Goal: Task Accomplishment & Management: Manage account settings

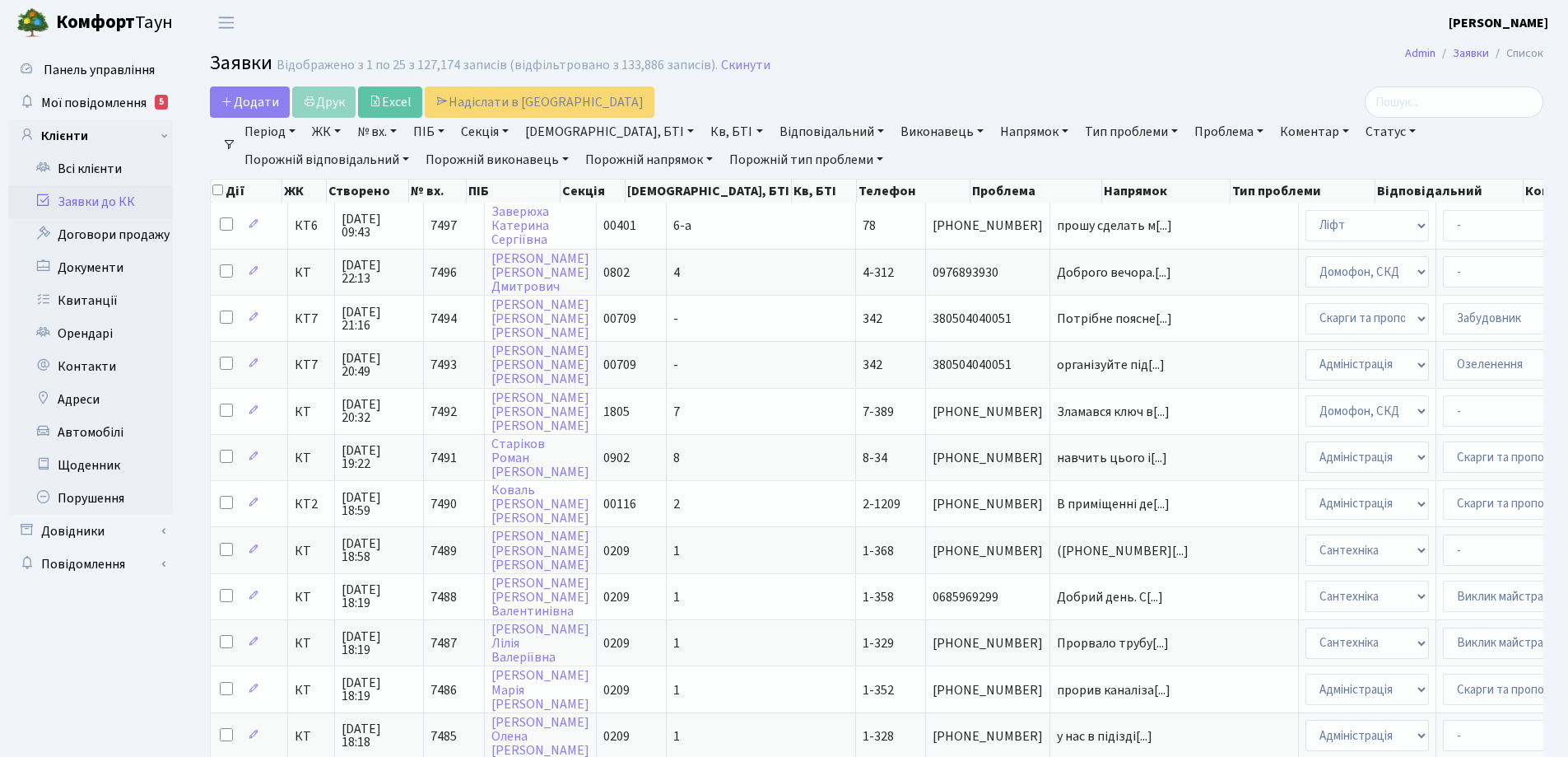
select select "25"
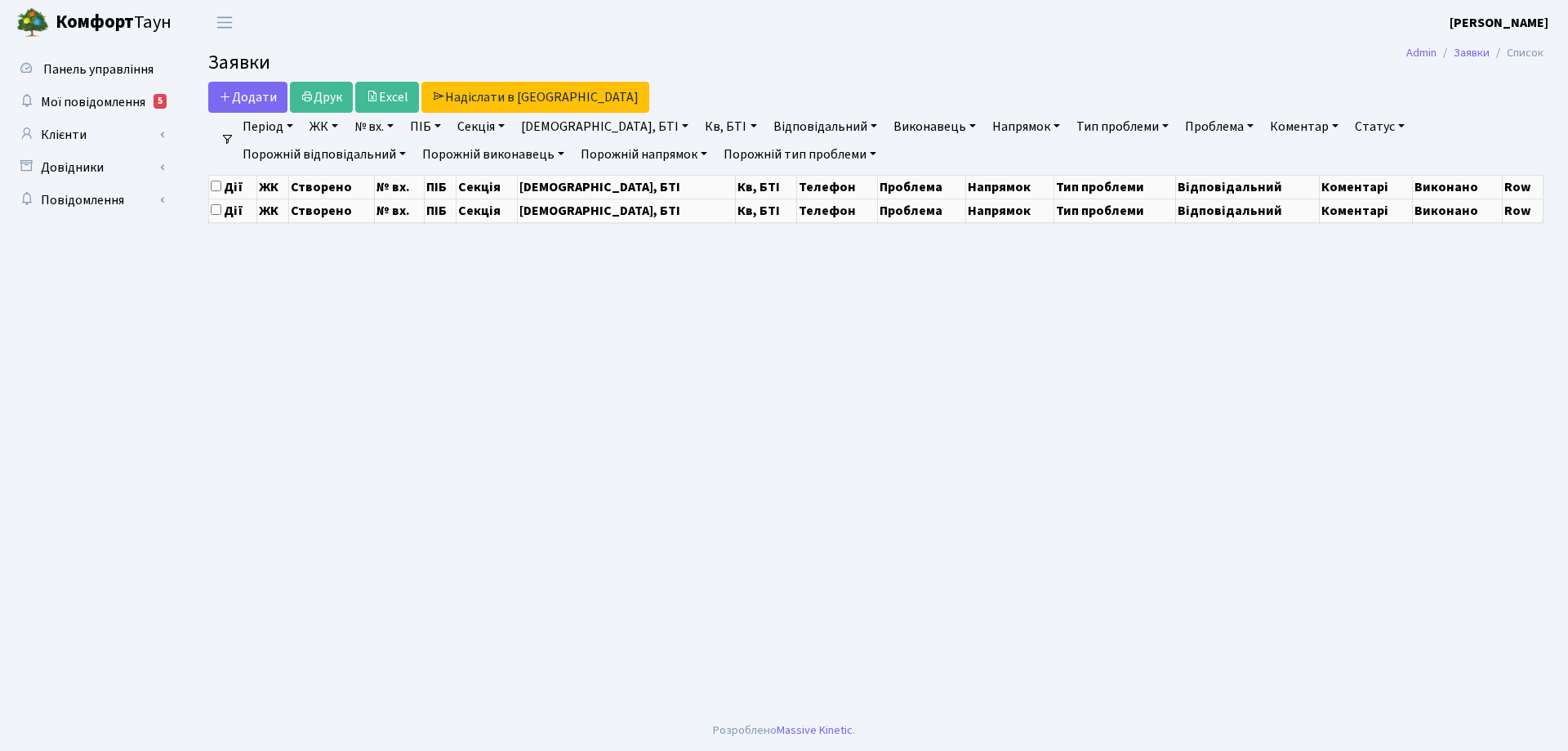
select select "25"
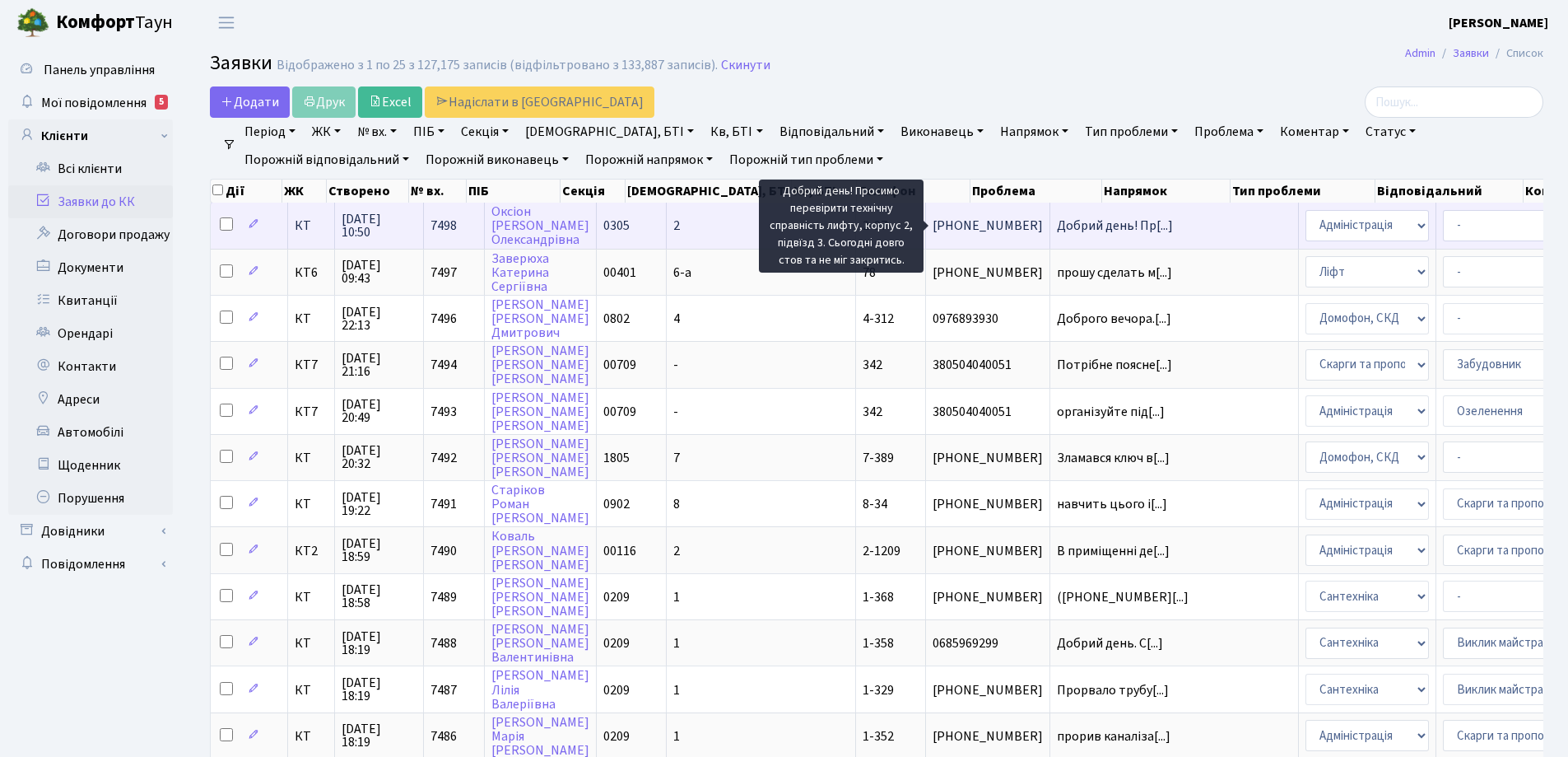
click at [1057, 227] on span "Добрий день! Пр[...]" at bounding box center [1115, 225] width 116 height 18
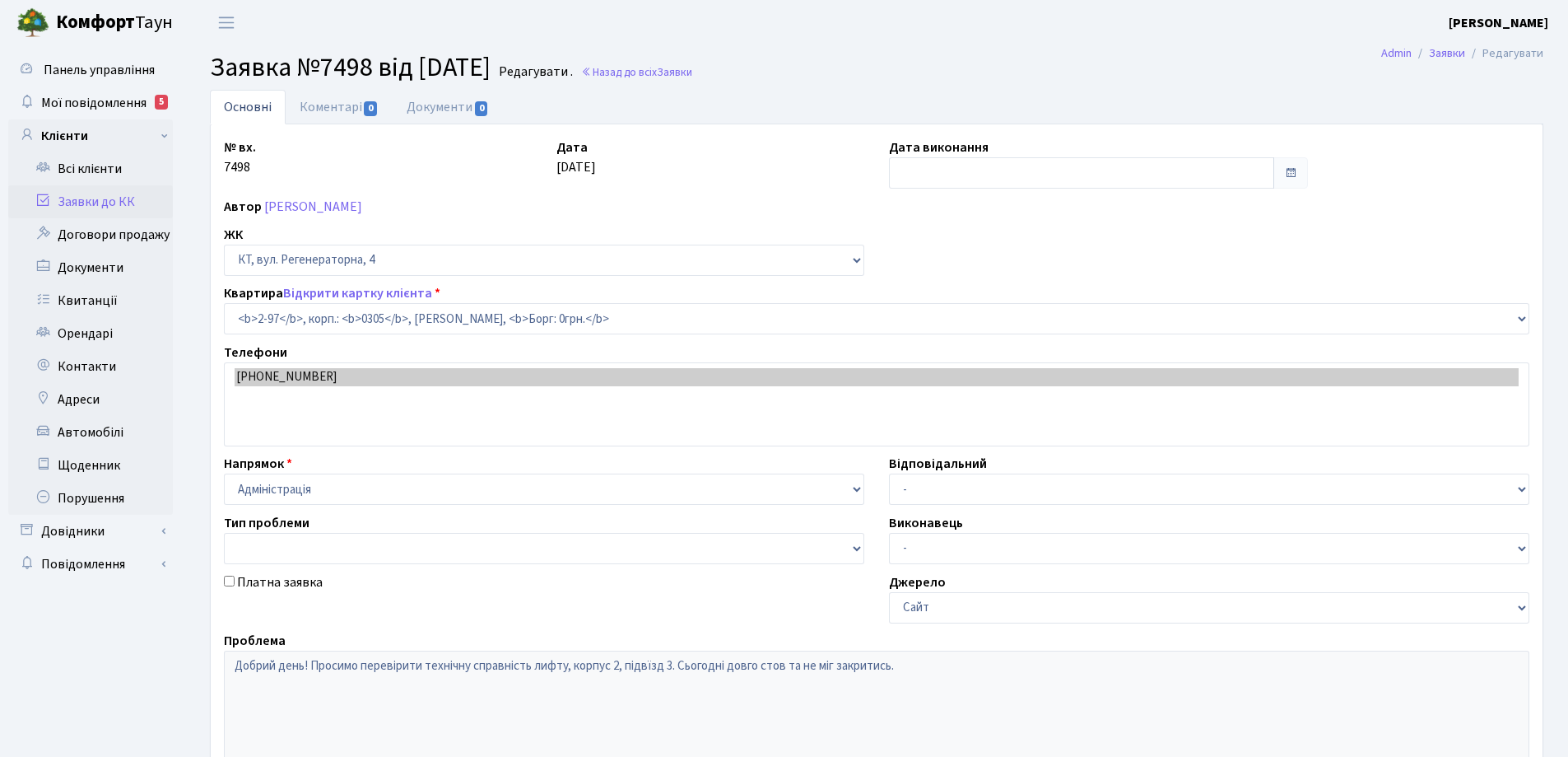
select select "666"
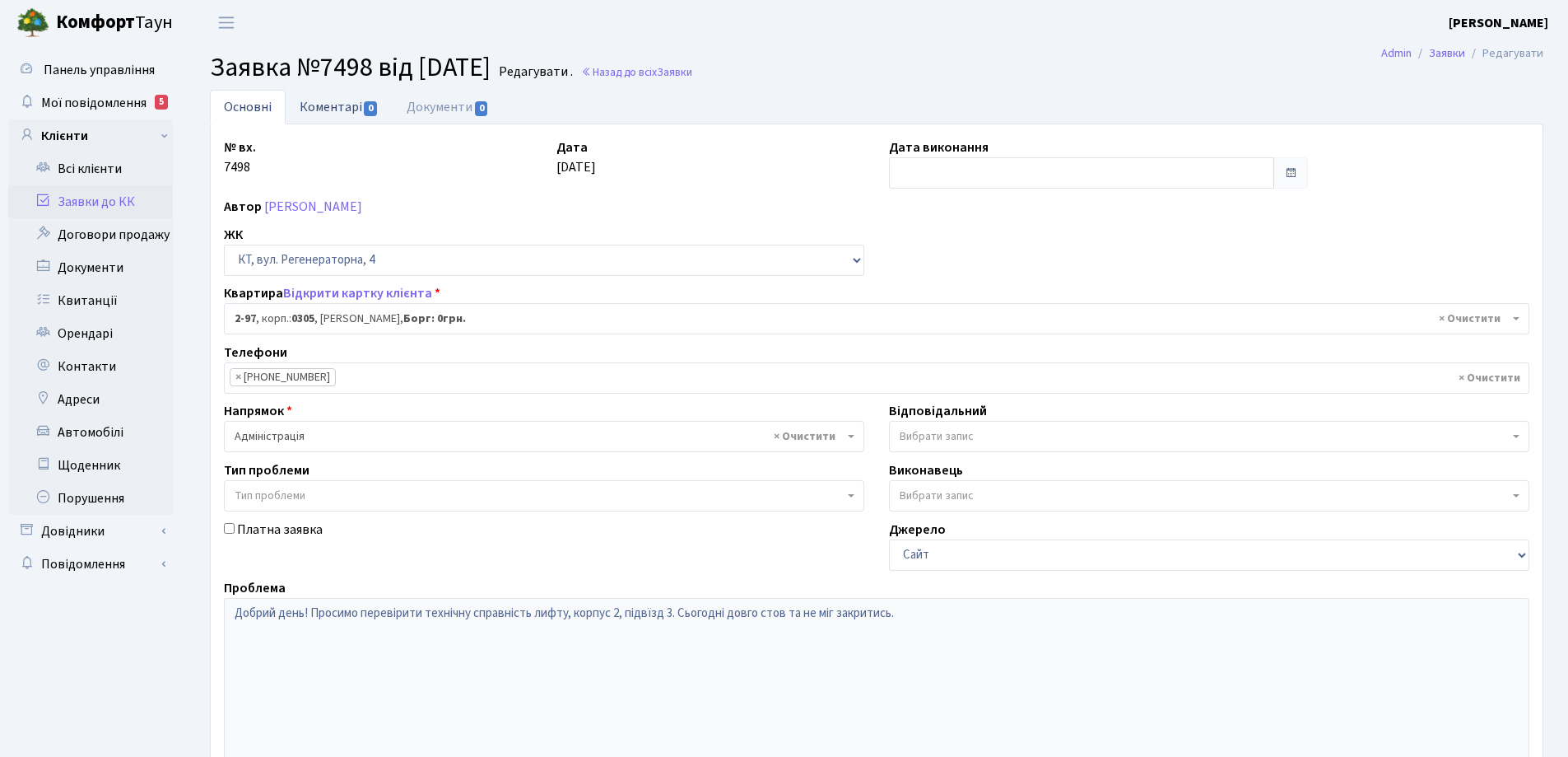
click at [343, 112] on link "Коментарі 0" at bounding box center [338, 106] width 107 height 34
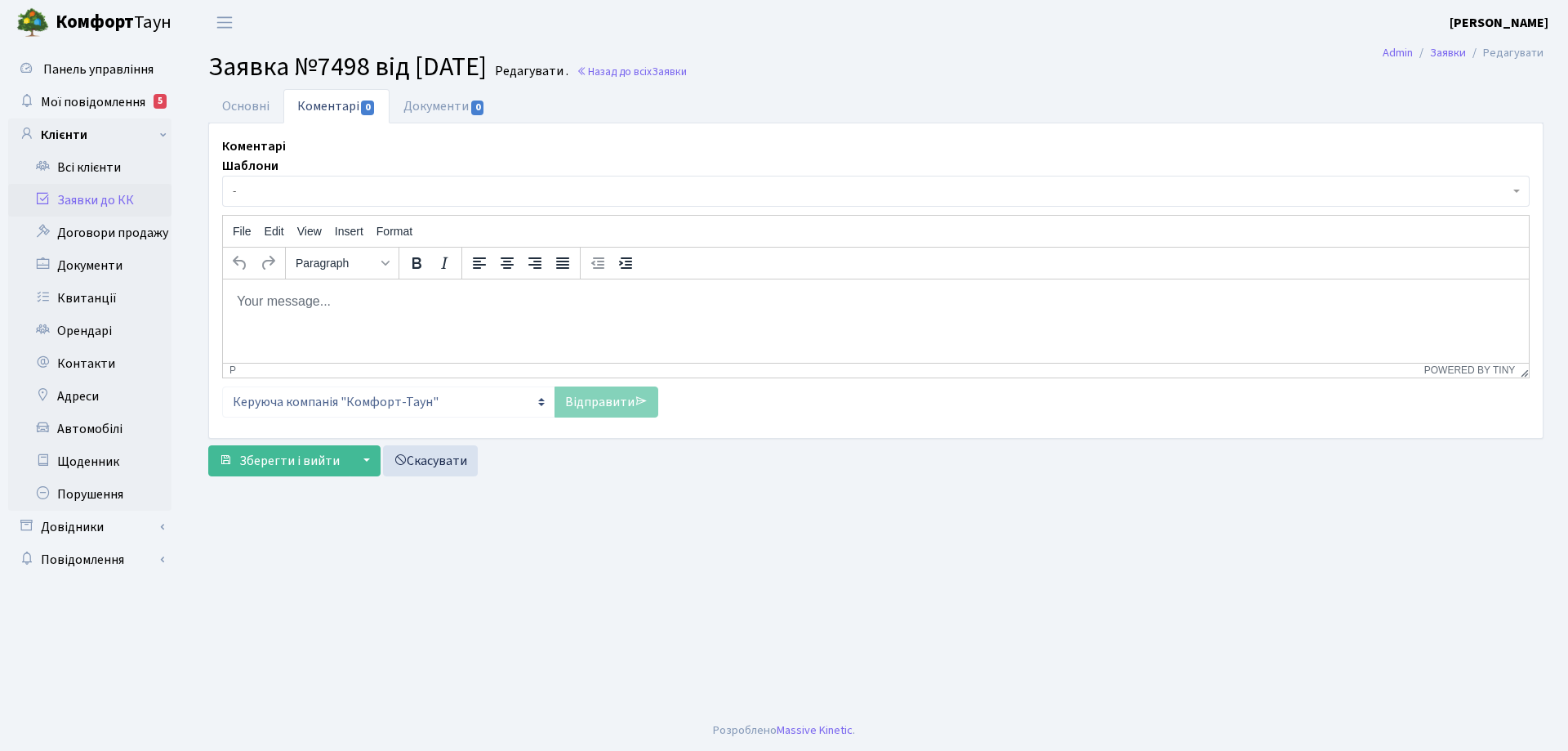
click at [319, 307] on body "Rich Text Area. Press ALT-0 for help." at bounding box center [876, 301] width 1280 height 18
click at [602, 400] on link "Відправити" at bounding box center [606, 402] width 103 height 31
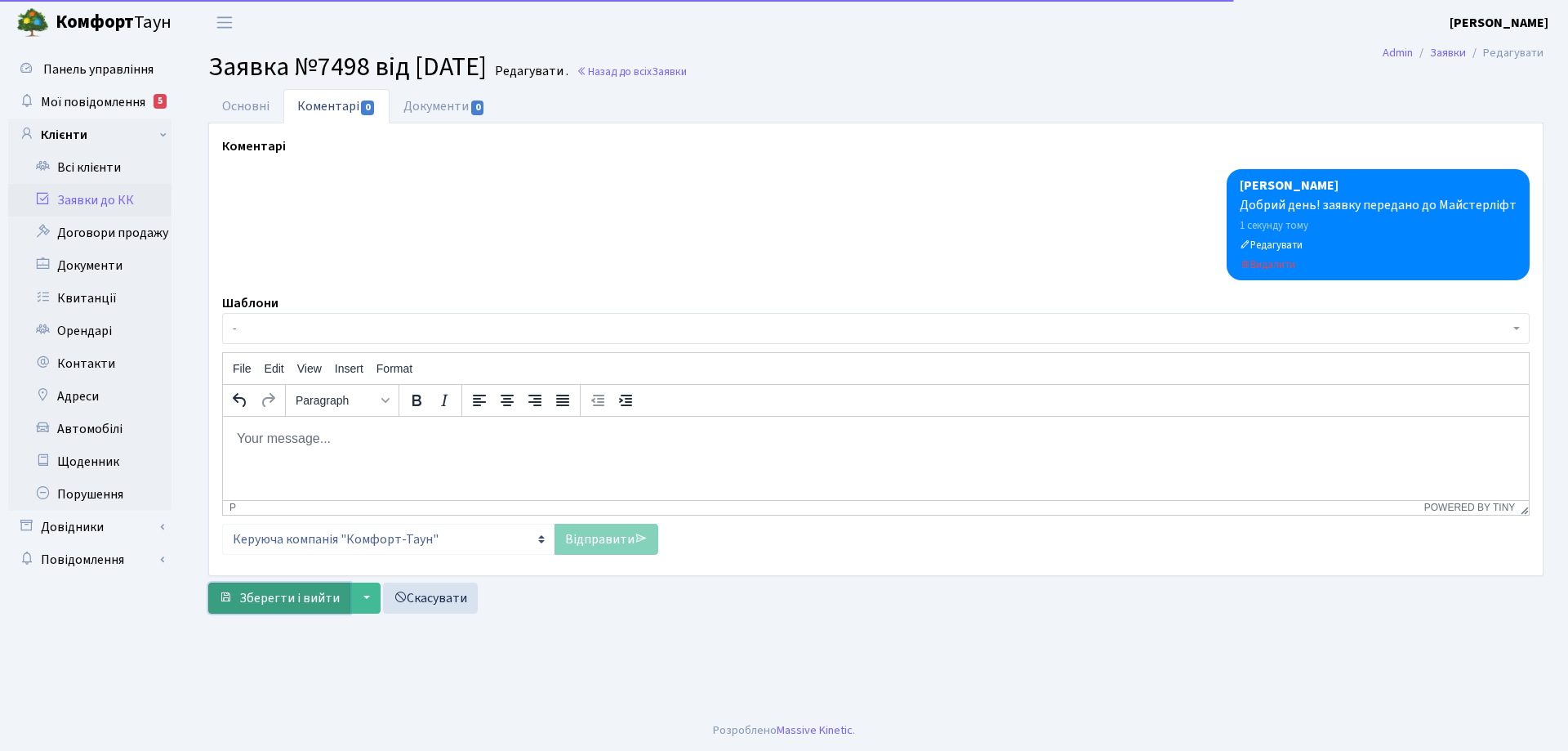
click at [329, 604] on span "Зберегти і вийти" at bounding box center [289, 598] width 101 height 18
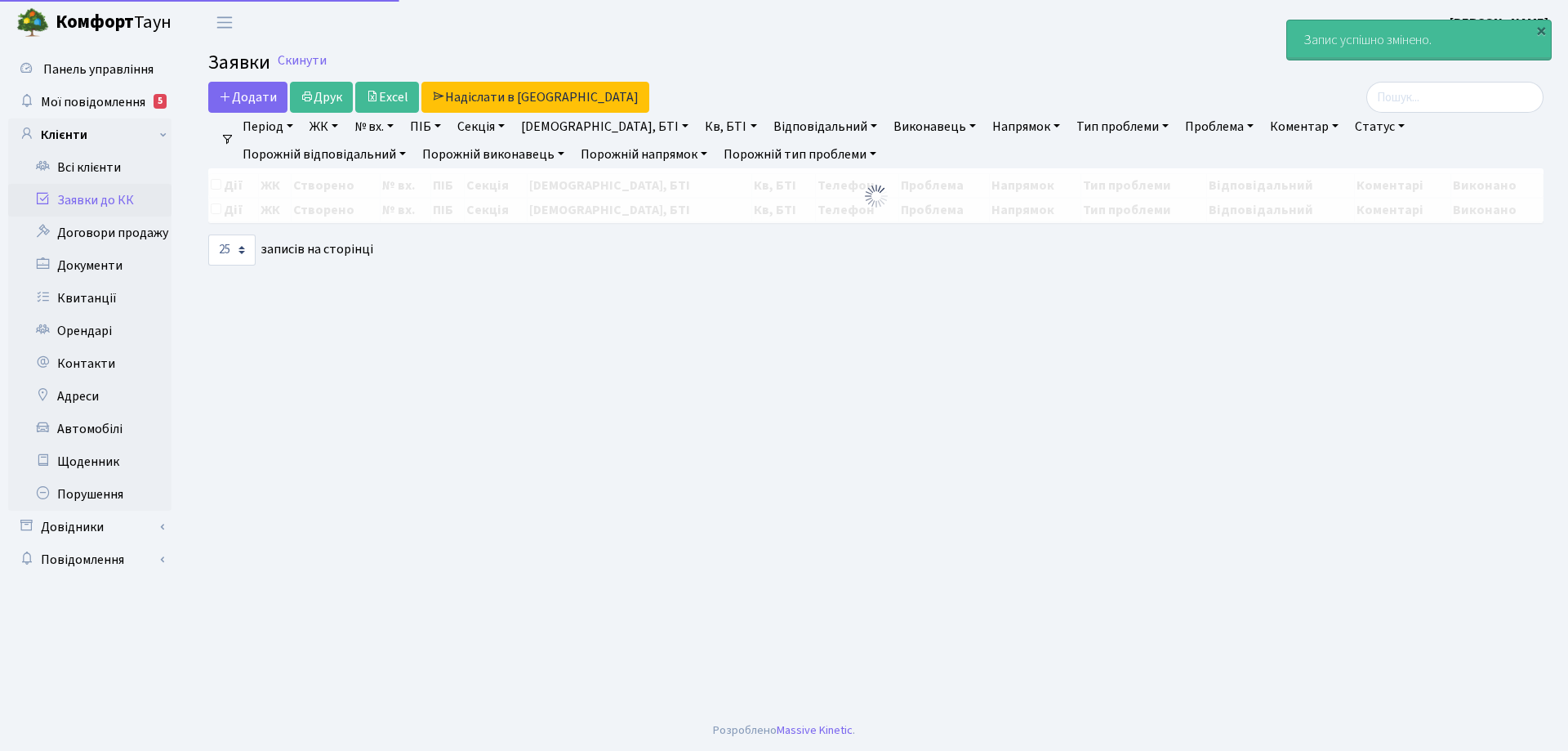
select select "25"
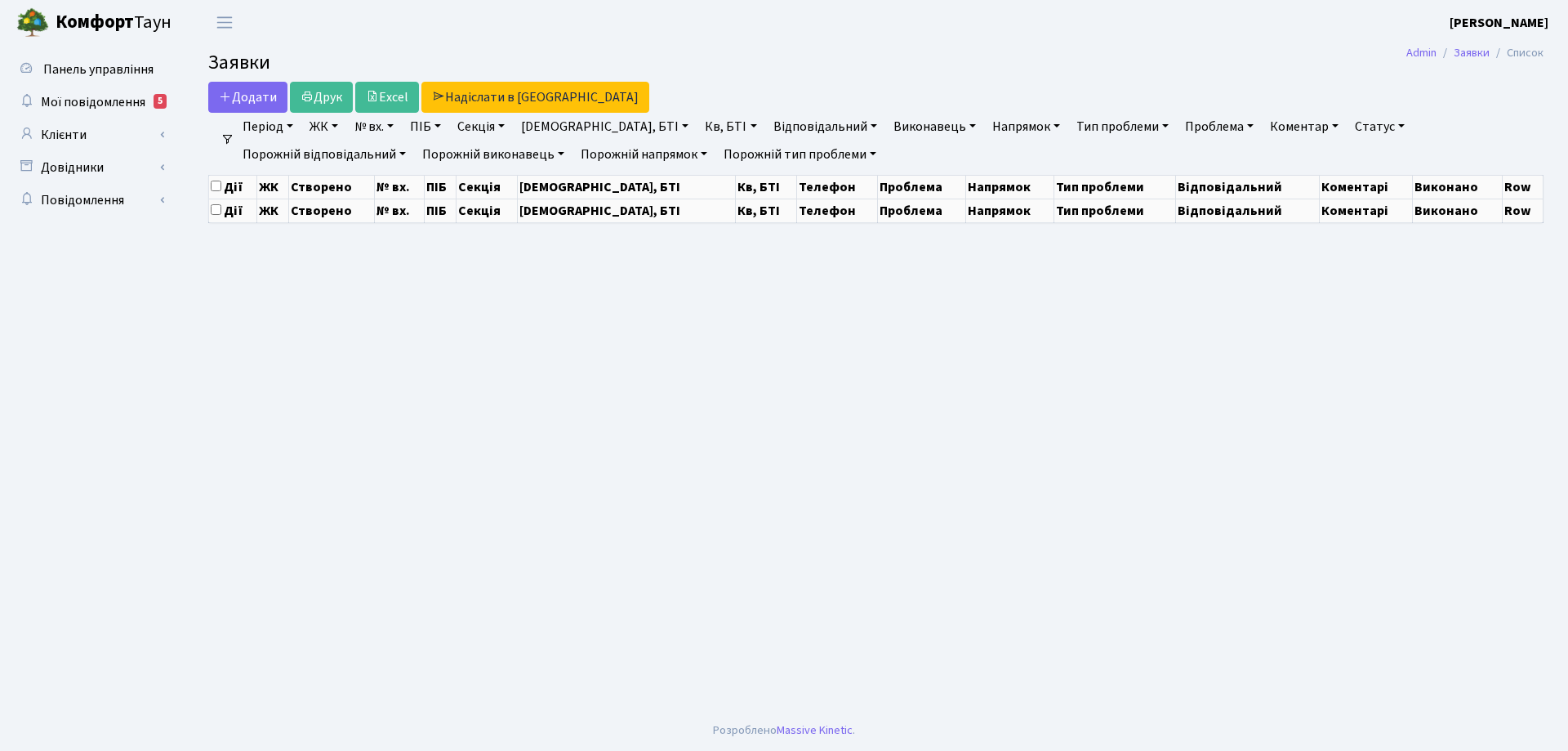
select select "25"
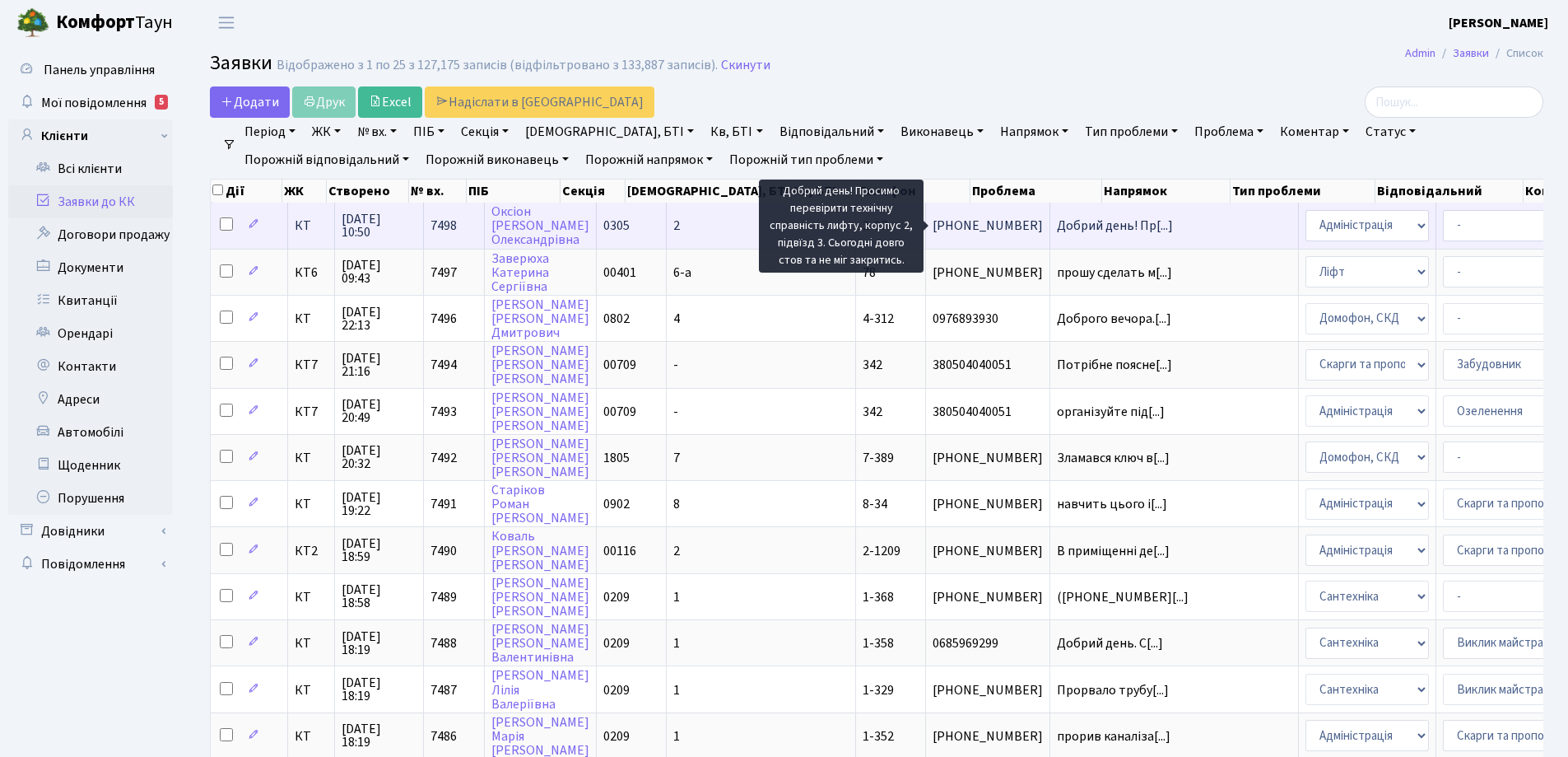
click at [1057, 227] on span "Добрий день! Пр[...]" at bounding box center [1115, 225] width 116 height 18
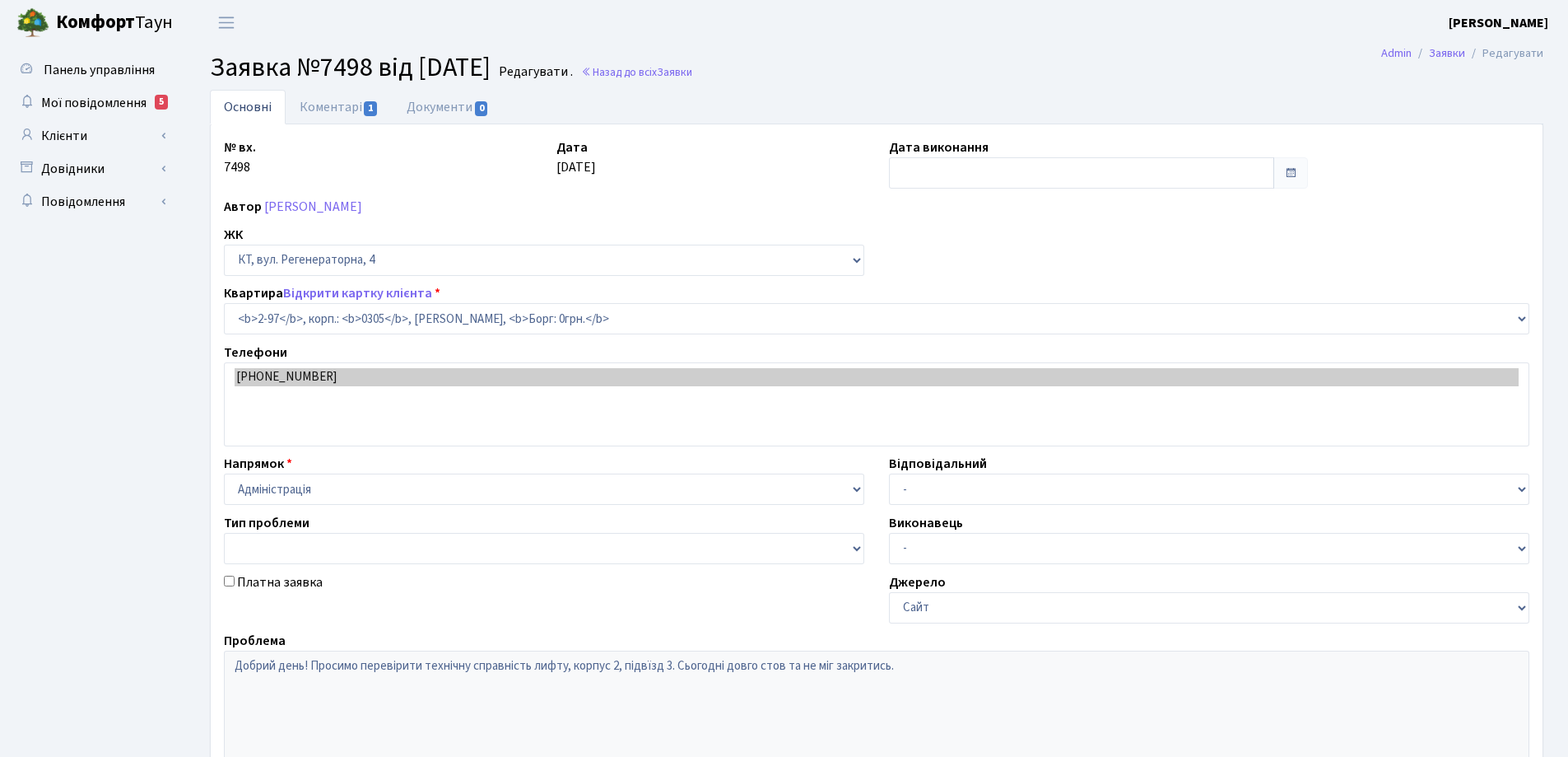
select select "666"
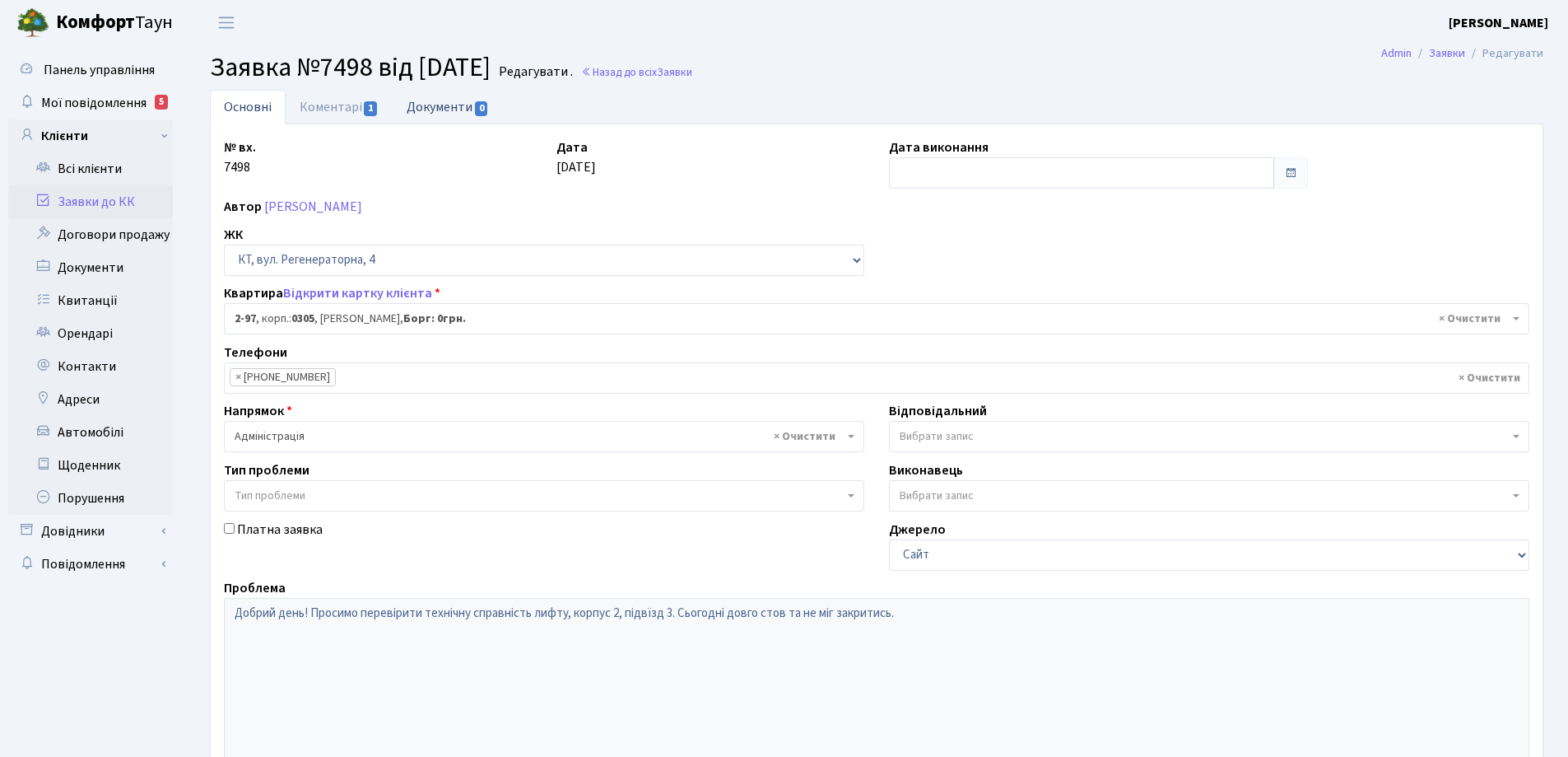
click at [479, 105] on span "0" at bounding box center [481, 109] width 13 height 15
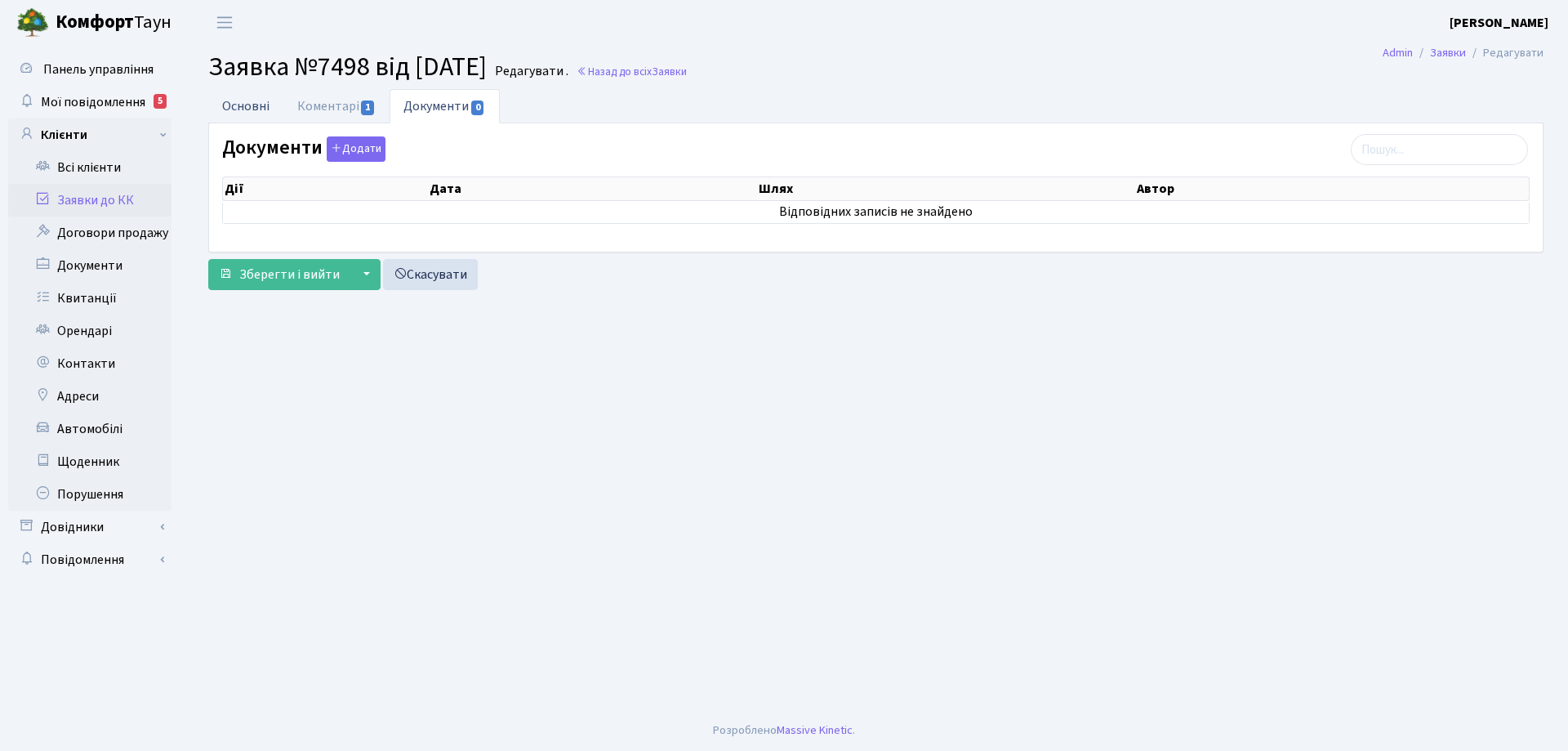
click at [261, 107] on link "Основні" at bounding box center [245, 105] width 75 height 34
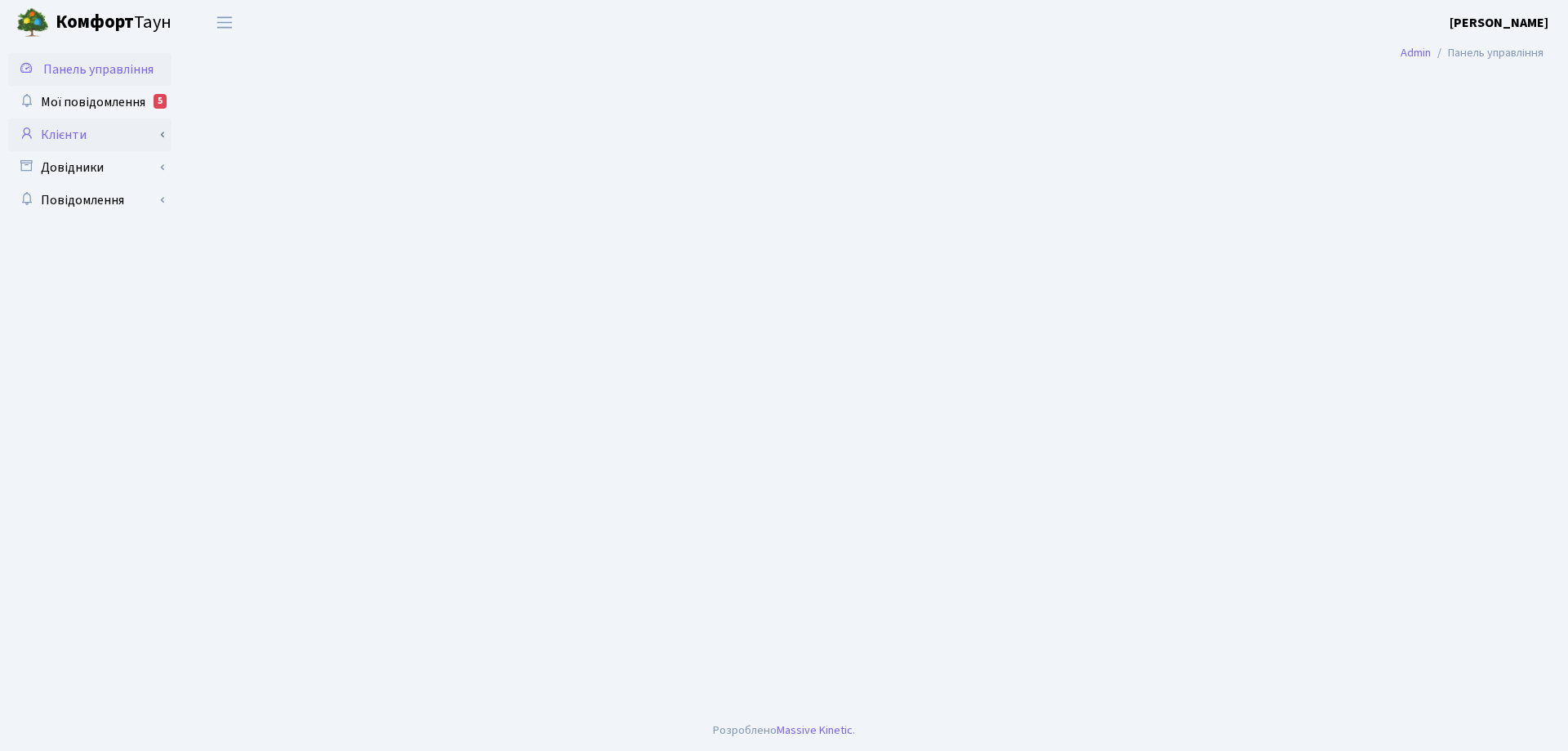
click at [77, 136] on link "Клієнти" at bounding box center [90, 135] width 164 height 33
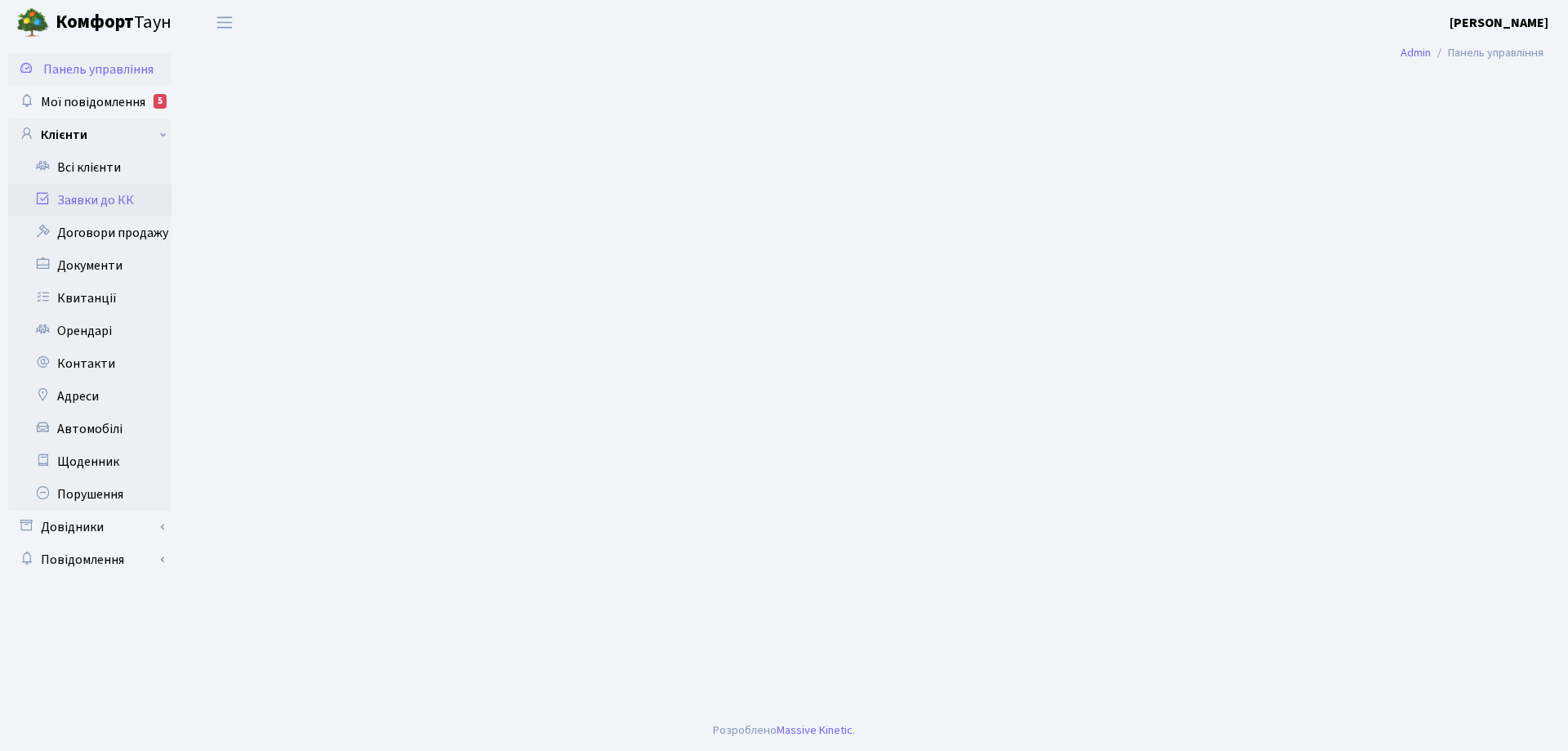
click at [97, 203] on link "Заявки до КК" at bounding box center [90, 200] width 164 height 33
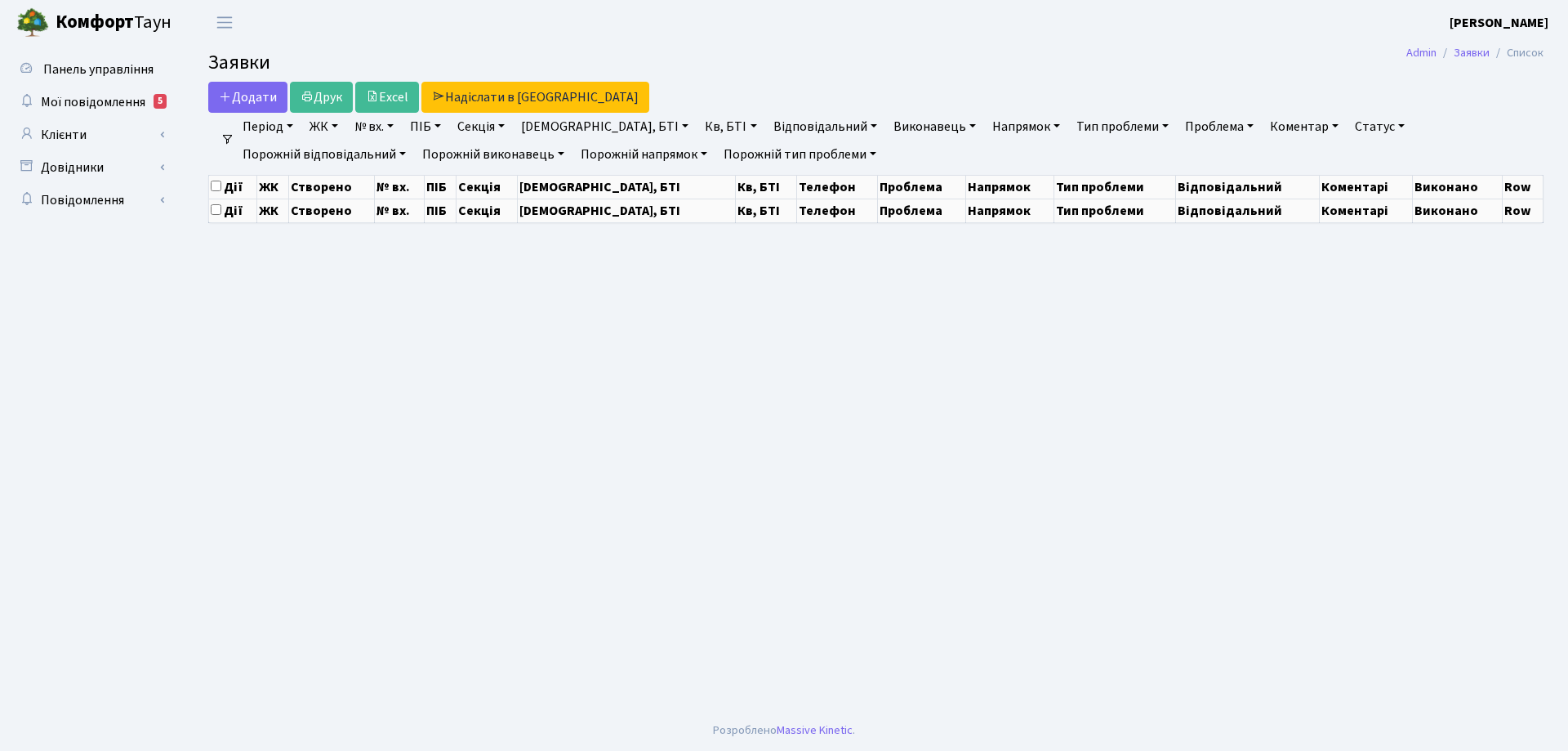
select select "25"
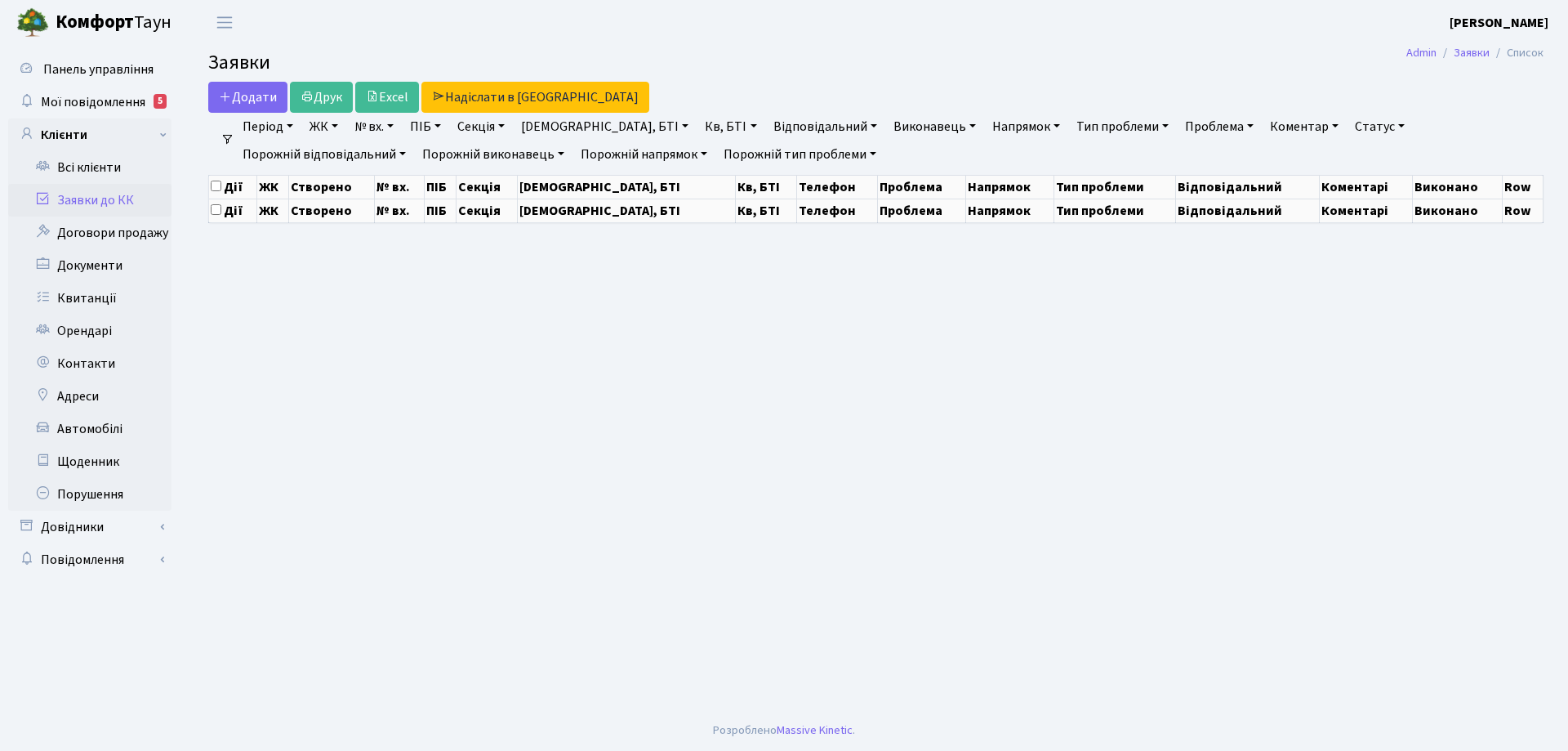
select select "25"
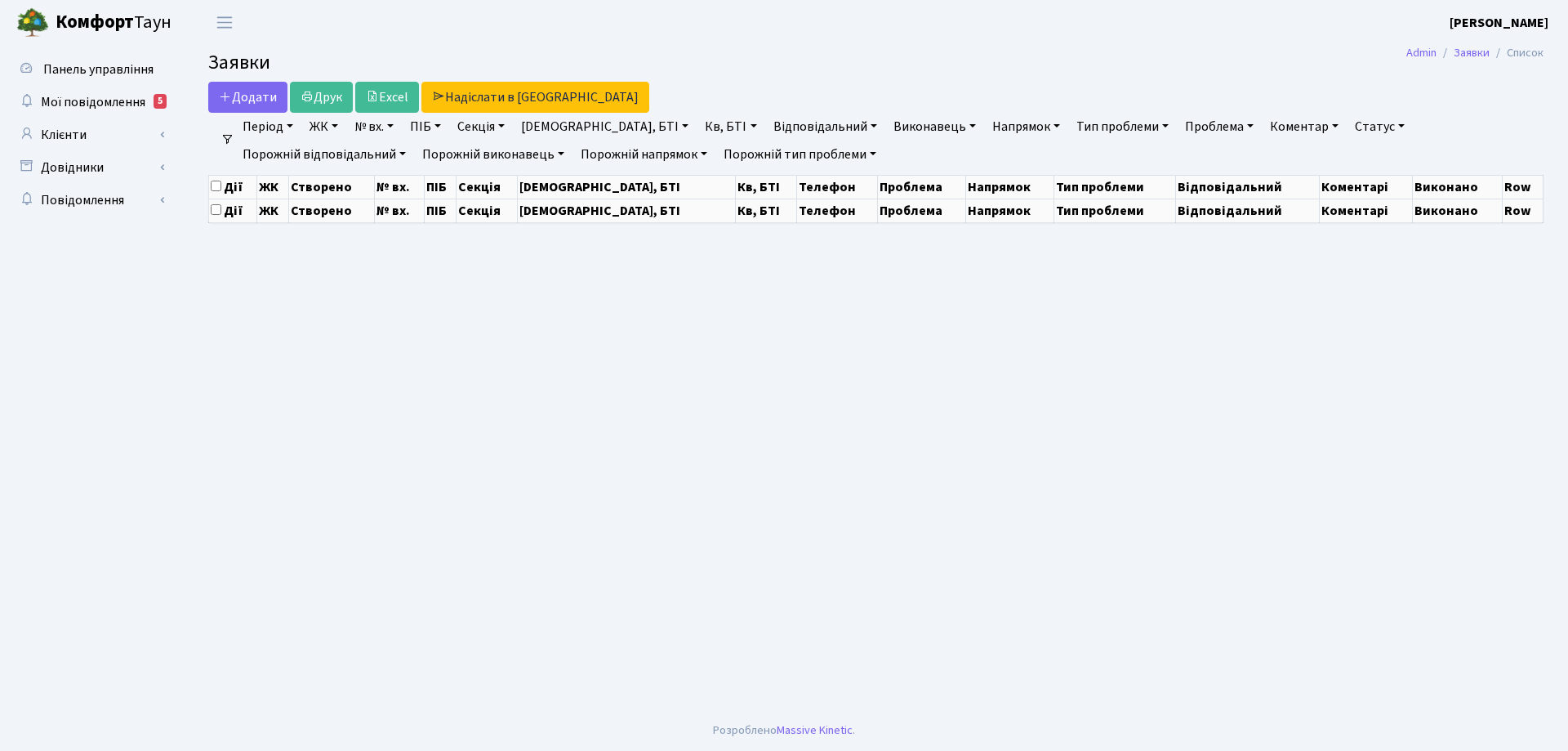
select select "25"
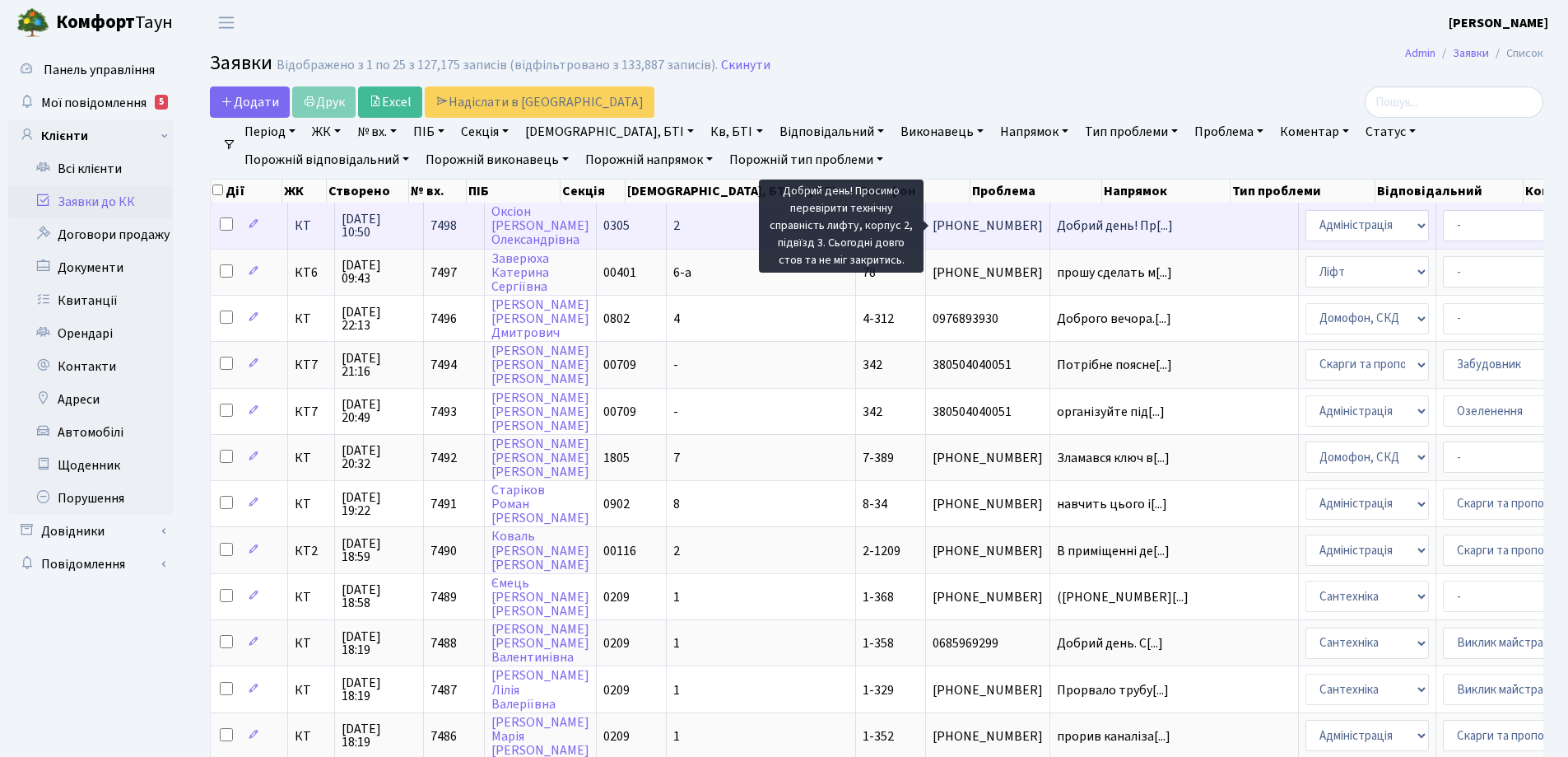
click at [1057, 230] on span "Добрий день! Пр[...]" at bounding box center [1115, 225] width 116 height 18
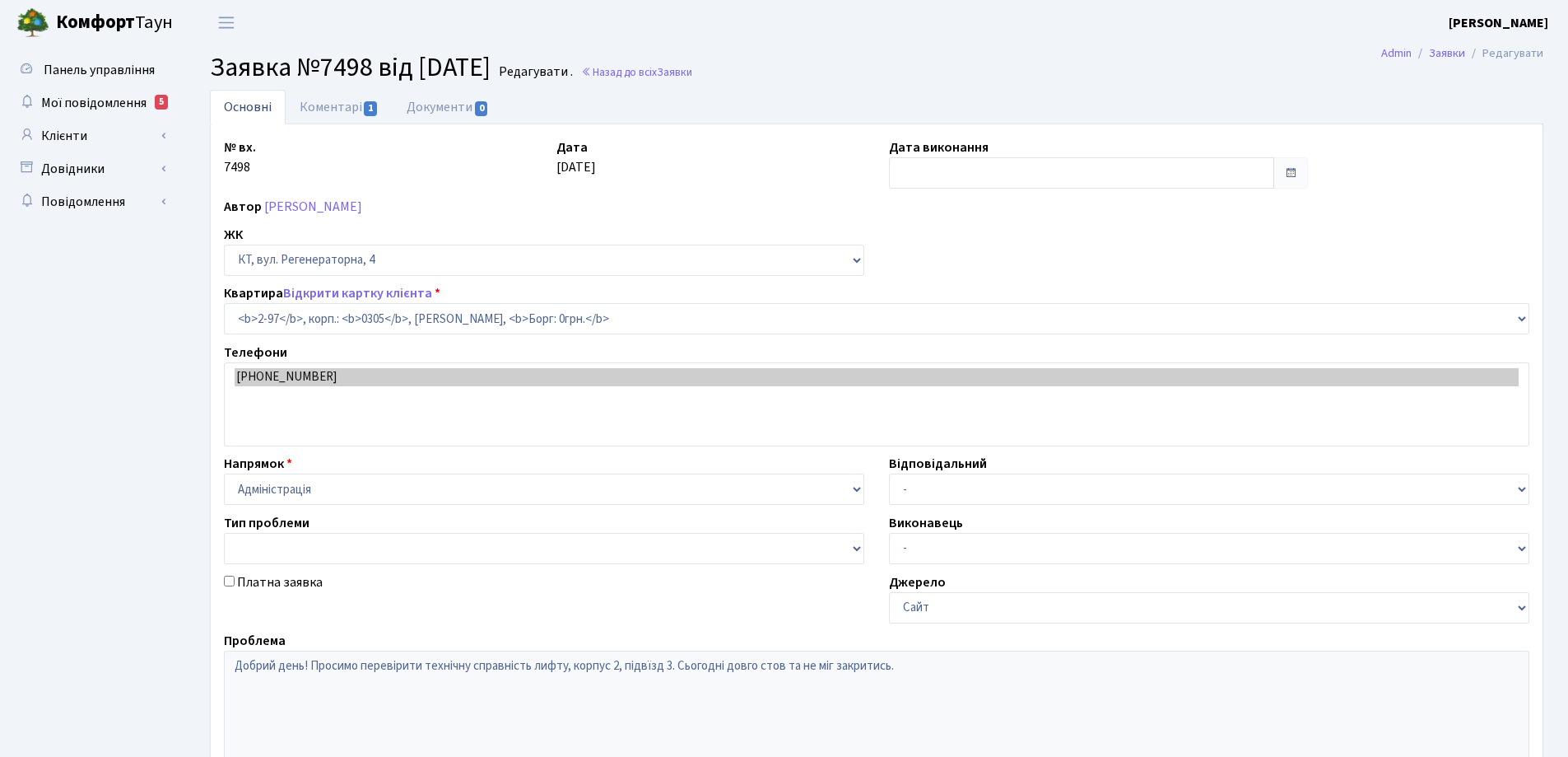
select select "666"
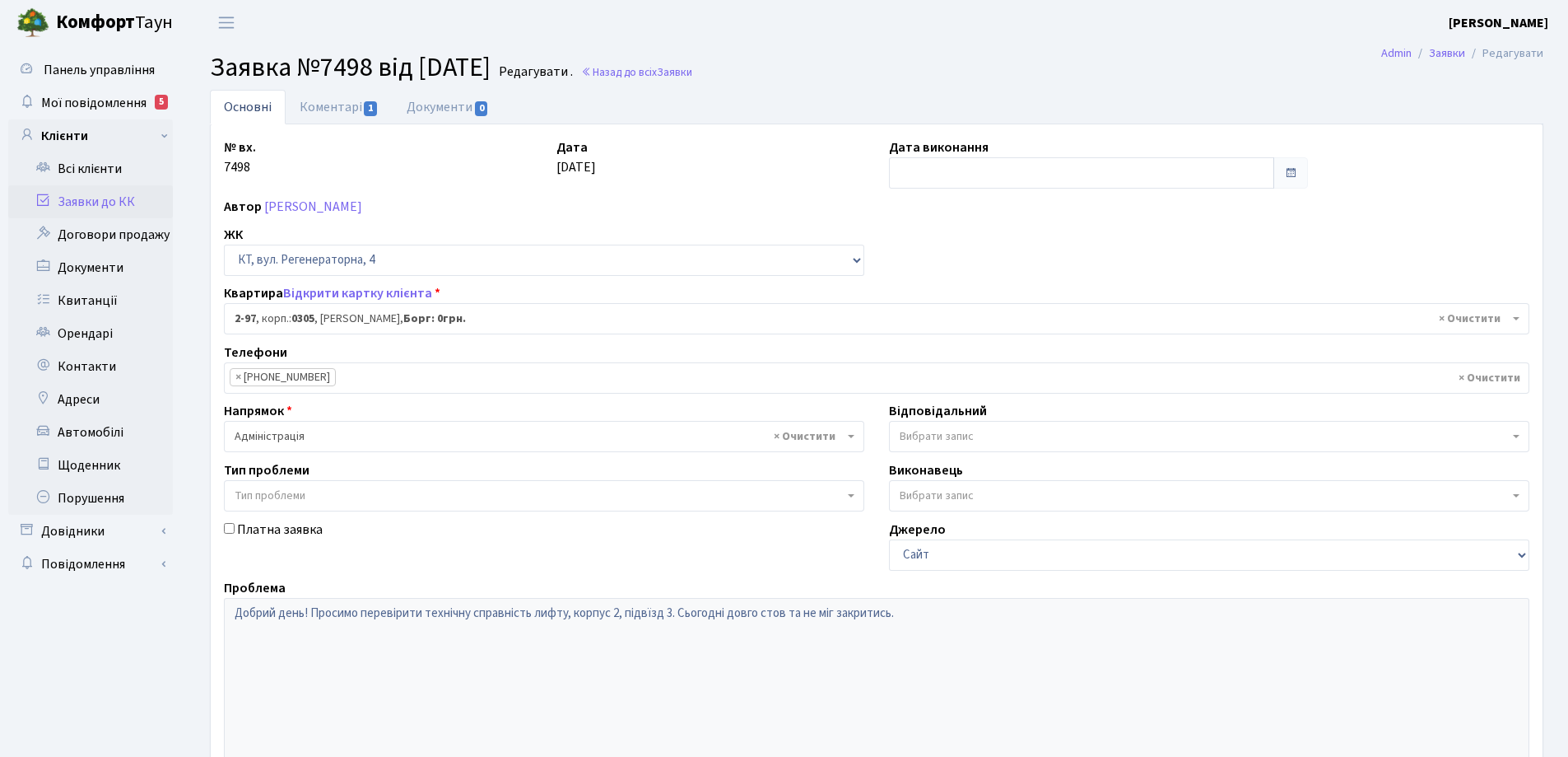
click at [246, 110] on link "Основні" at bounding box center [247, 107] width 75 height 35
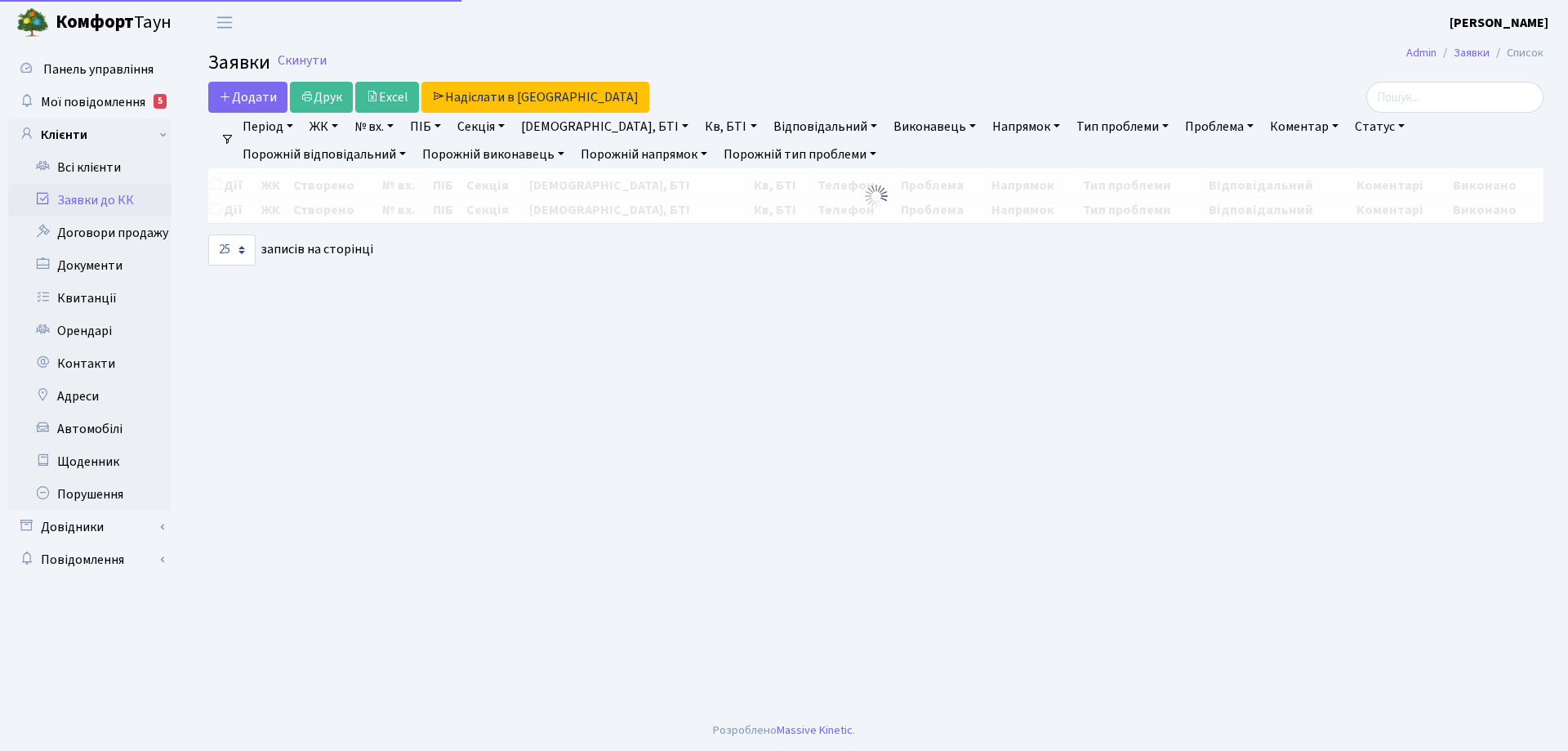
select select "25"
